Goal: Task Accomplishment & Management: Use online tool/utility

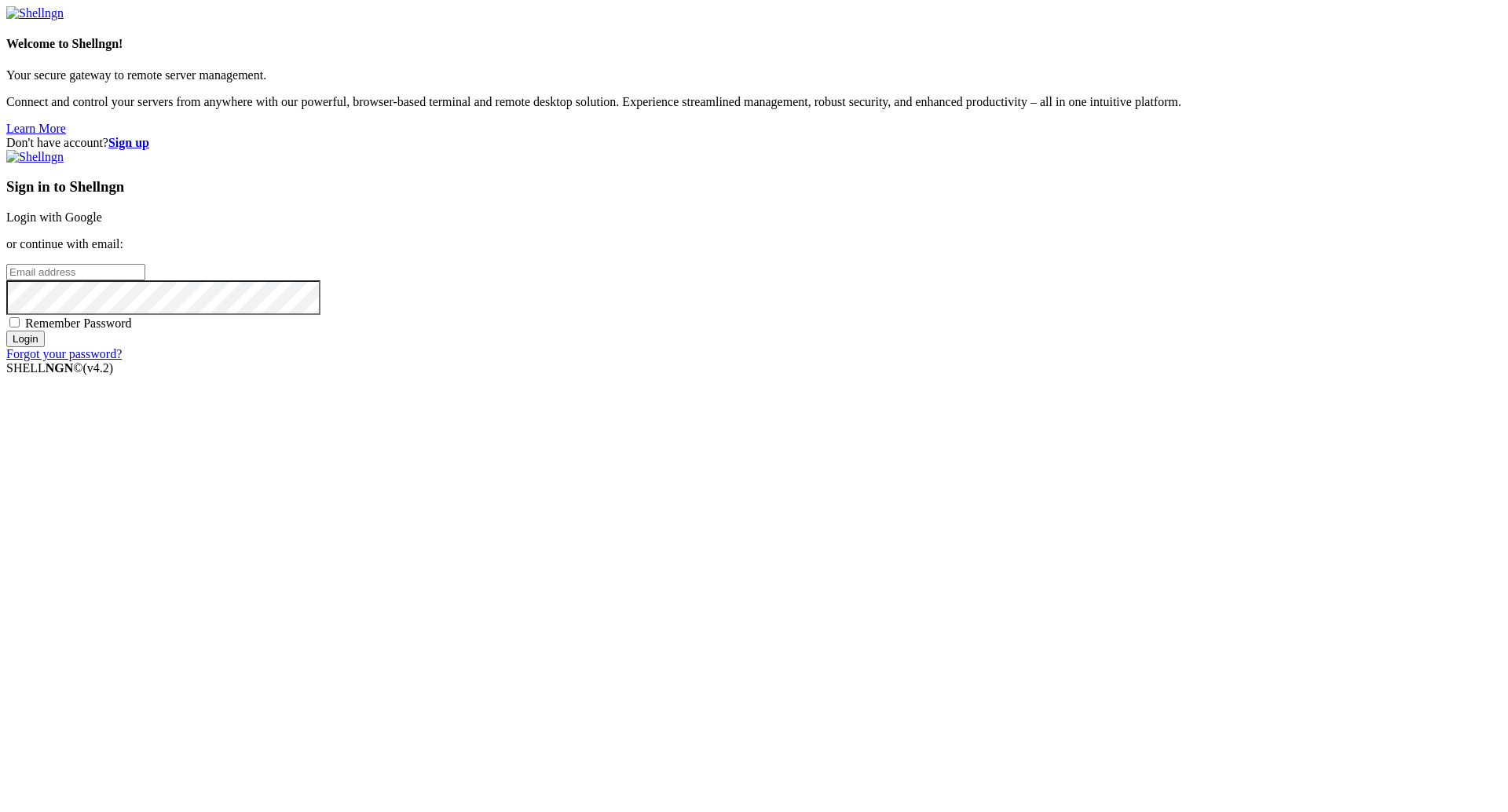
type input "[PERSON_NAME][EMAIL_ADDRESS][DOMAIN_NAME]"
click at [45, 347] on input "Login" at bounding box center [25, 339] width 39 height 17
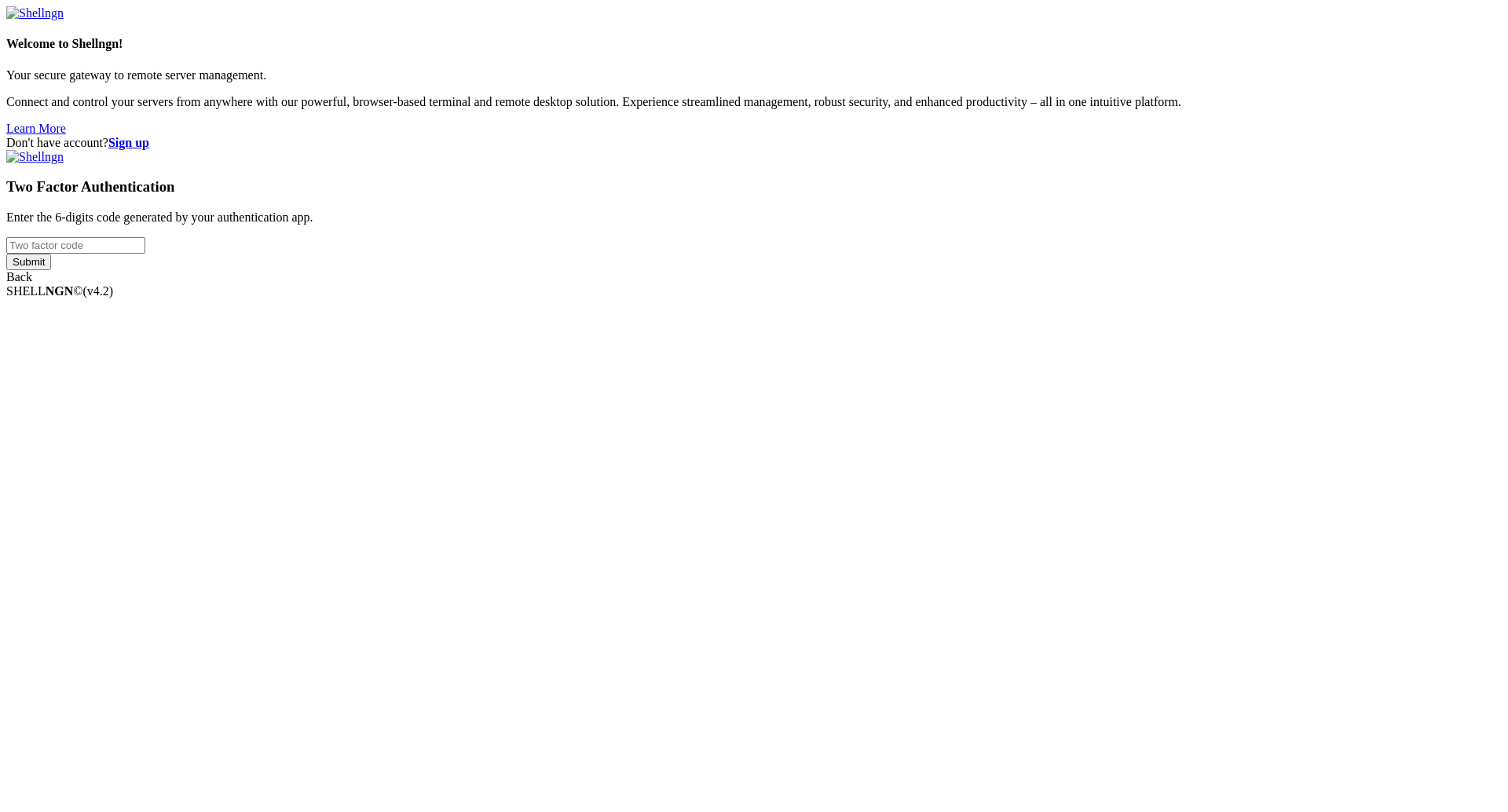
click at [145, 254] on input "number" at bounding box center [75, 245] width 139 height 17
type input "183641"
click at [51, 270] on input "Submit" at bounding box center [28, 262] width 45 height 17
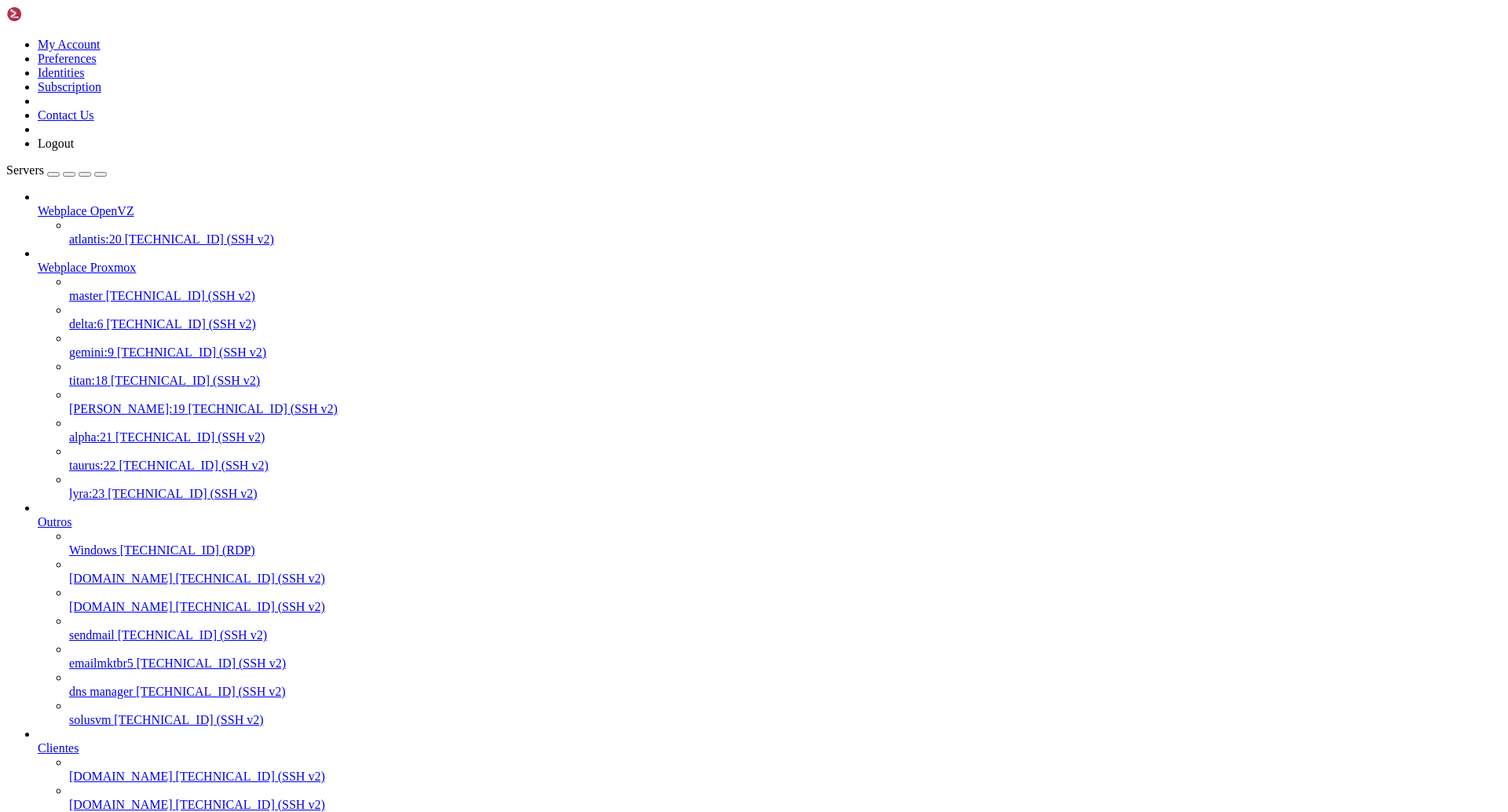
scroll to position [377, 0]
click at [113, 770] on span "[DOMAIN_NAME]" at bounding box center [120, 777] width 103 height 13
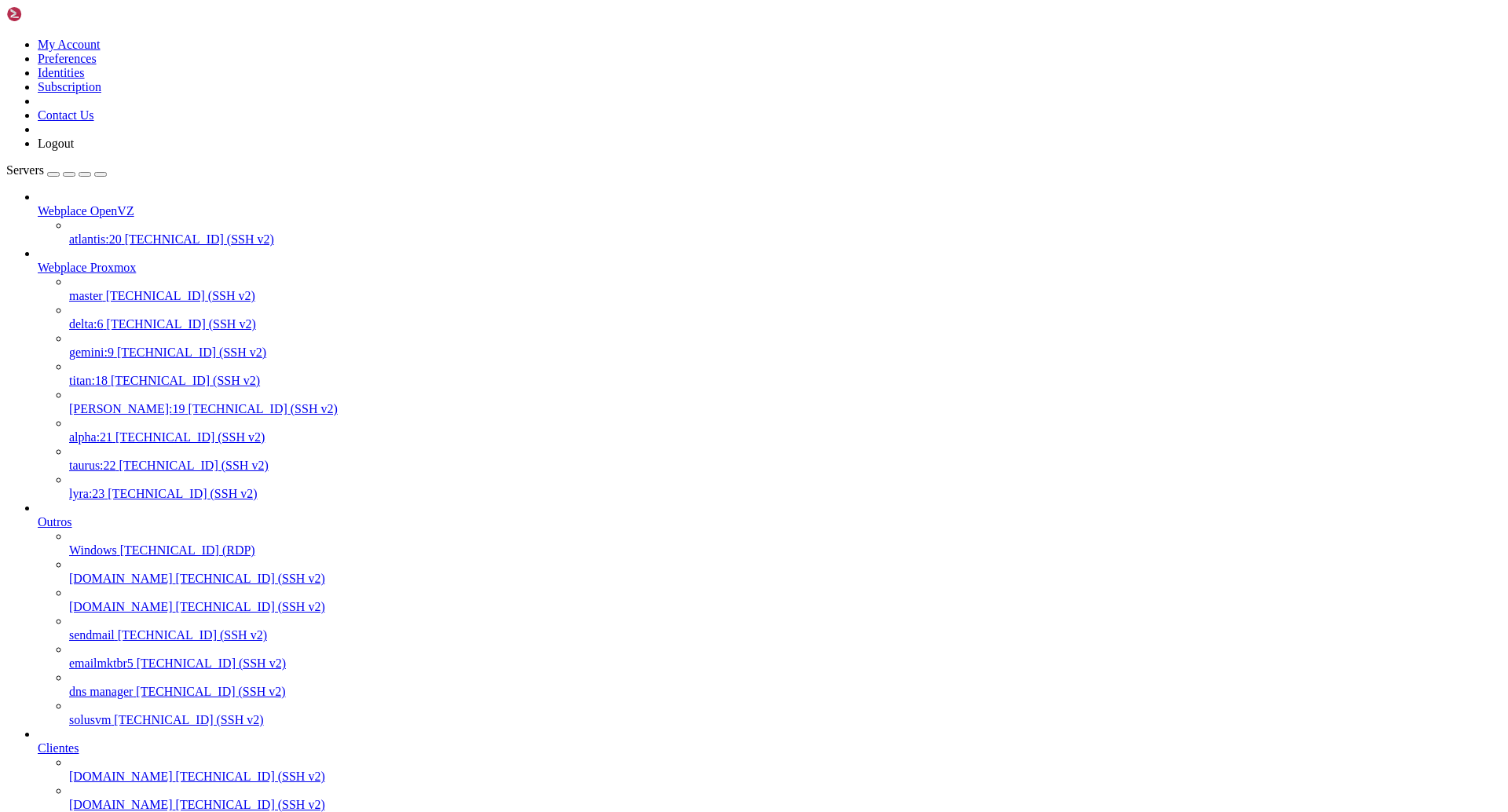
drag, startPoint x: 388, startPoint y: 2372, endPoint x: 13, endPoint y: 2378, distance: 375.0
